Goal: Transaction & Acquisition: Purchase product/service

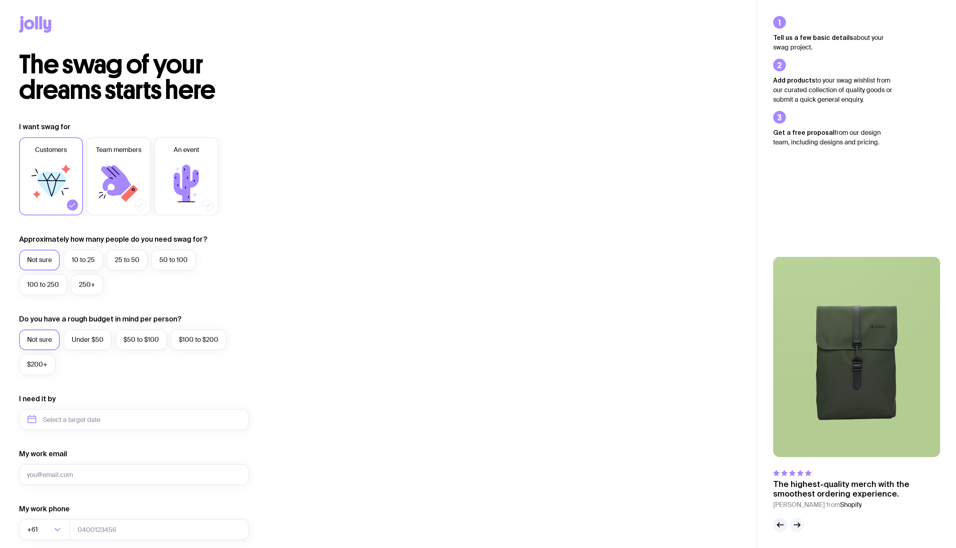
click at [801, 522] on icon "button" at bounding box center [798, 525] width 10 height 10
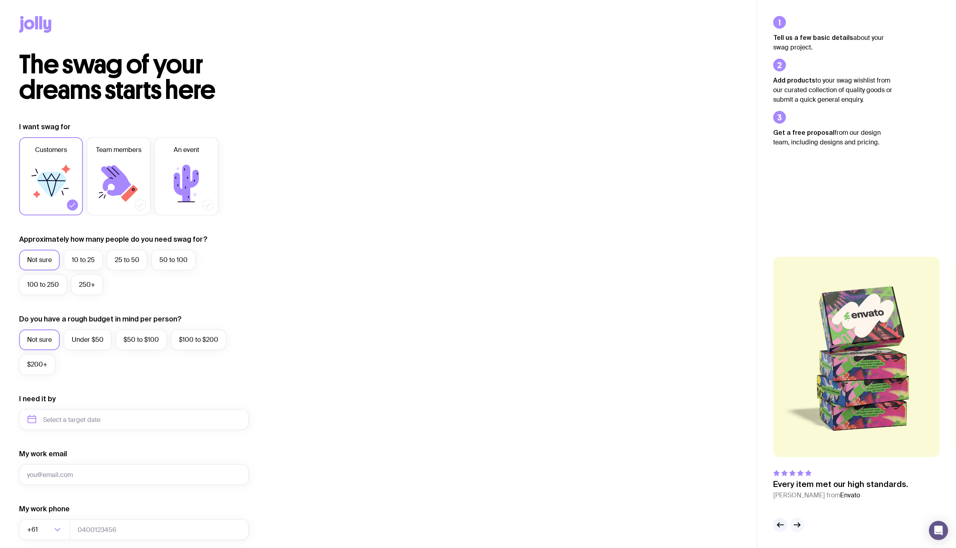
click at [801, 522] on icon "button" at bounding box center [798, 525] width 10 height 10
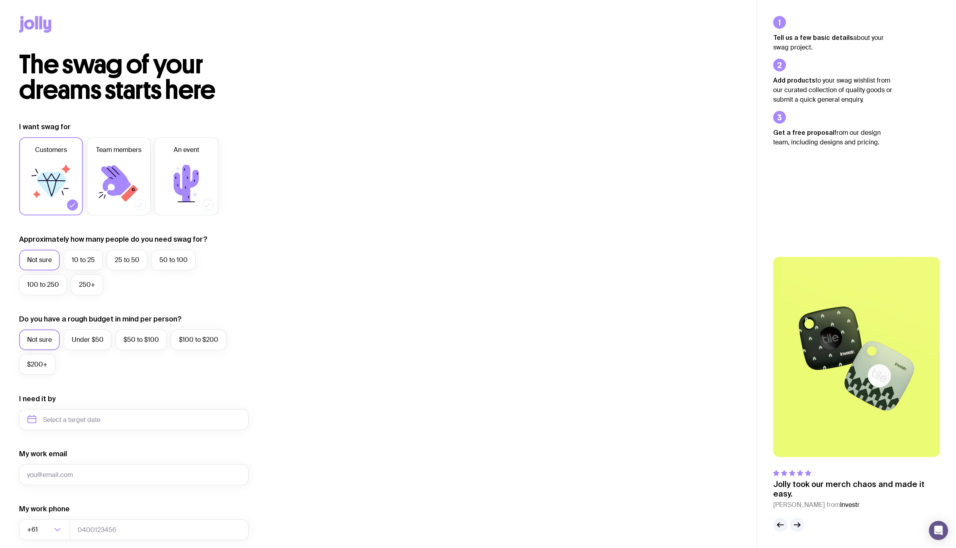
click at [49, 25] on icon at bounding box center [47, 26] width 8 height 13
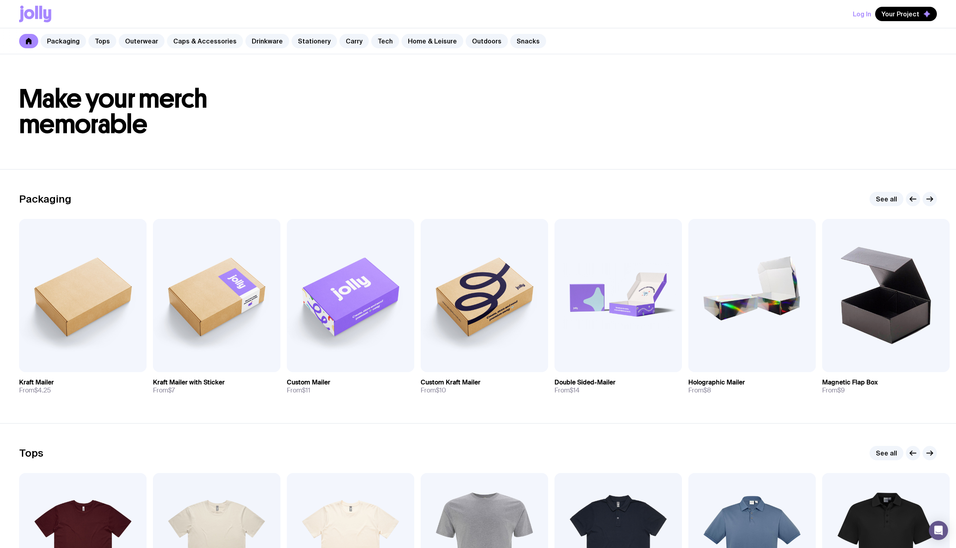
click at [199, 41] on link "Caps & Accessories" at bounding box center [205, 41] width 76 height 14
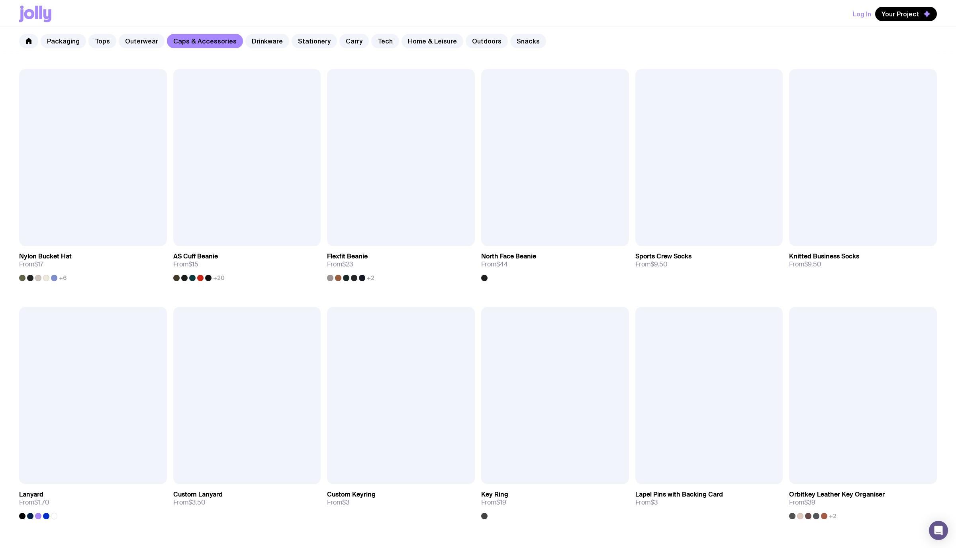
scroll to position [649, 0]
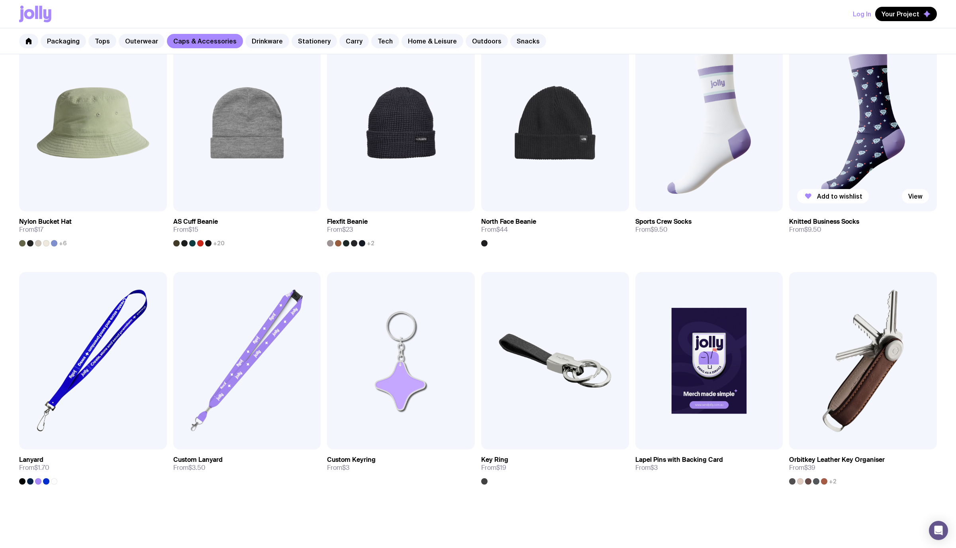
click at [855, 143] on img at bounding box center [863, 122] width 148 height 177
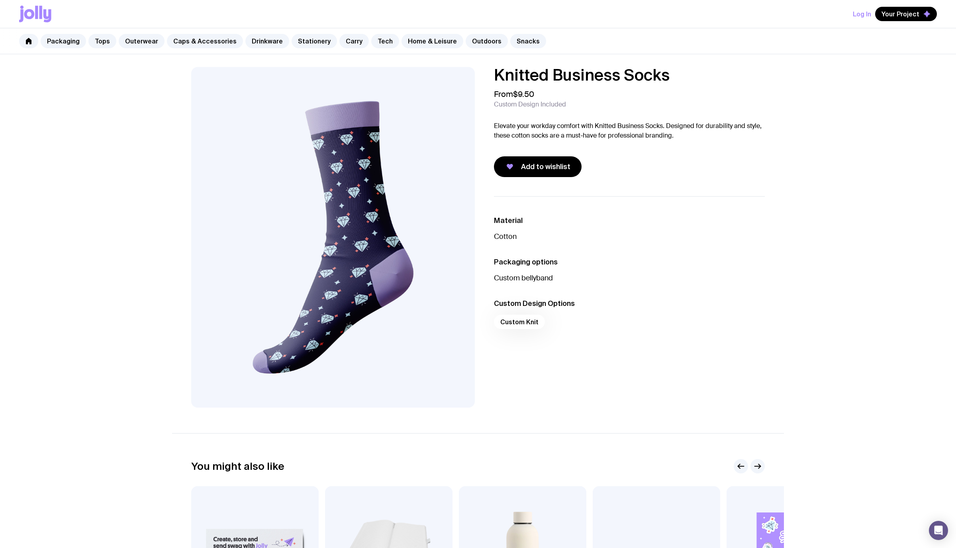
click at [367, 283] on img at bounding box center [333, 237] width 284 height 340
